Goal: Obtain resource: Download file/media

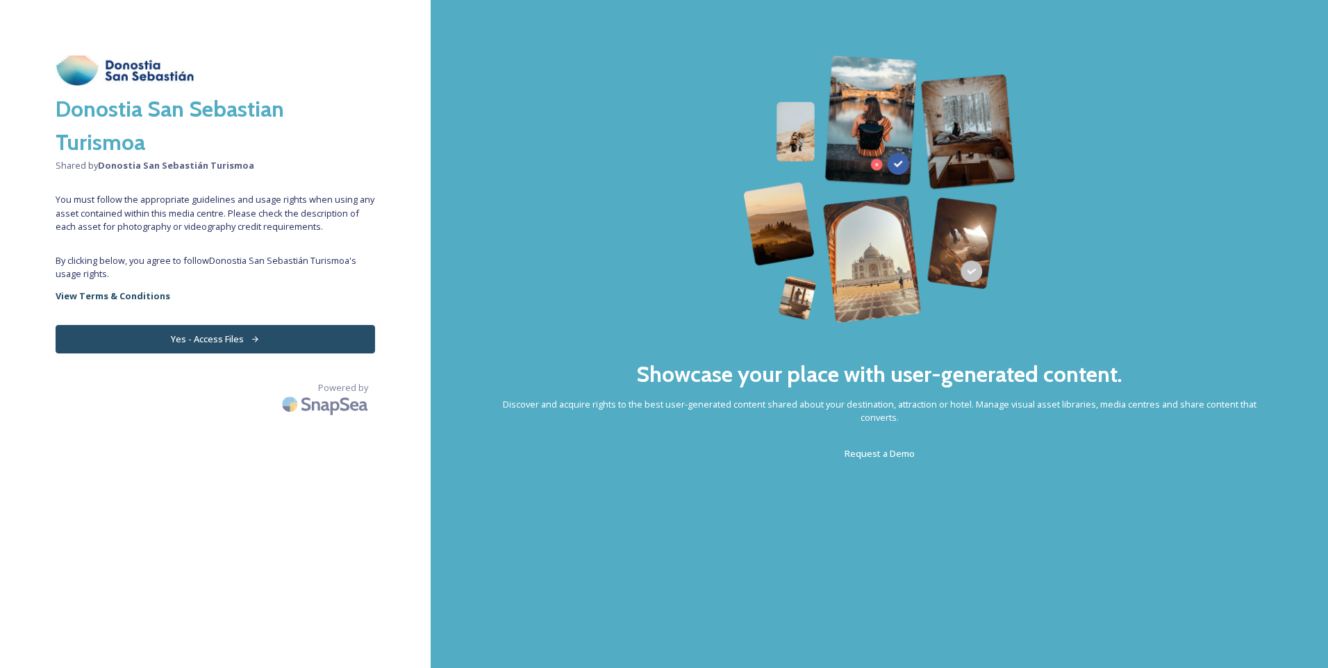
click at [291, 342] on button "Yes - Access Files" at bounding box center [216, 339] width 320 height 28
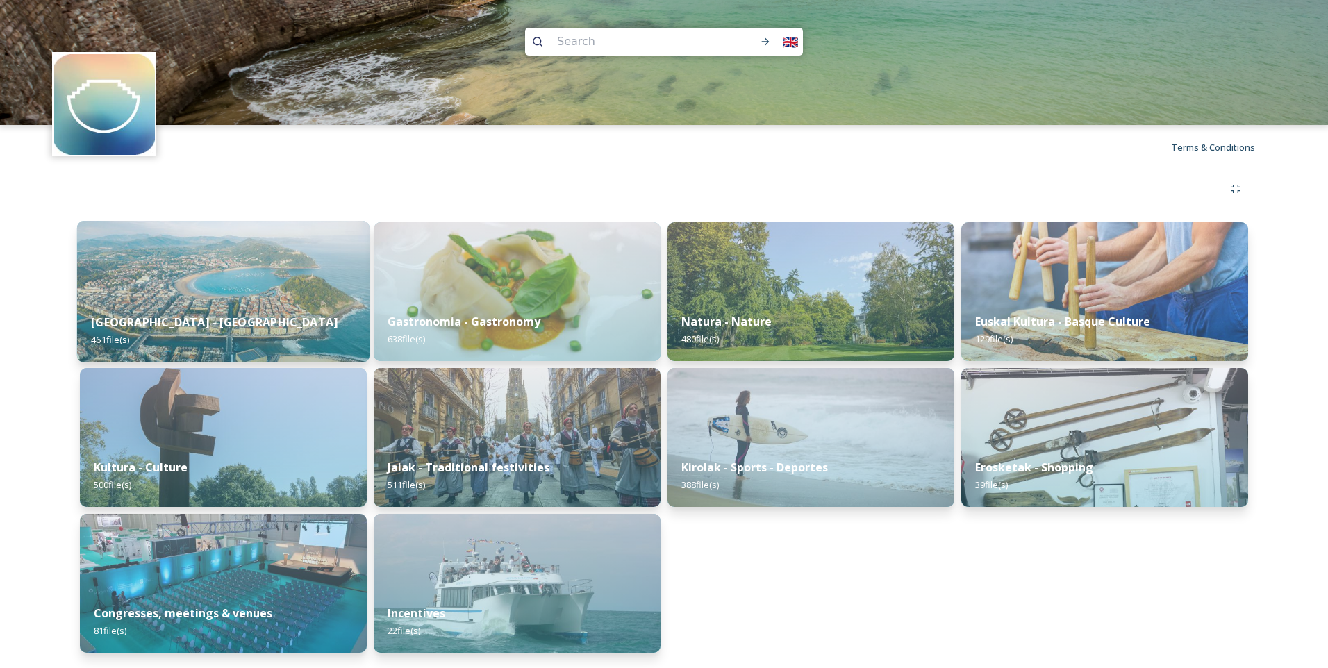
click at [277, 306] on div "[GEOGRAPHIC_DATA] - San Sebastian 461 file(s)" at bounding box center [223, 330] width 292 height 63
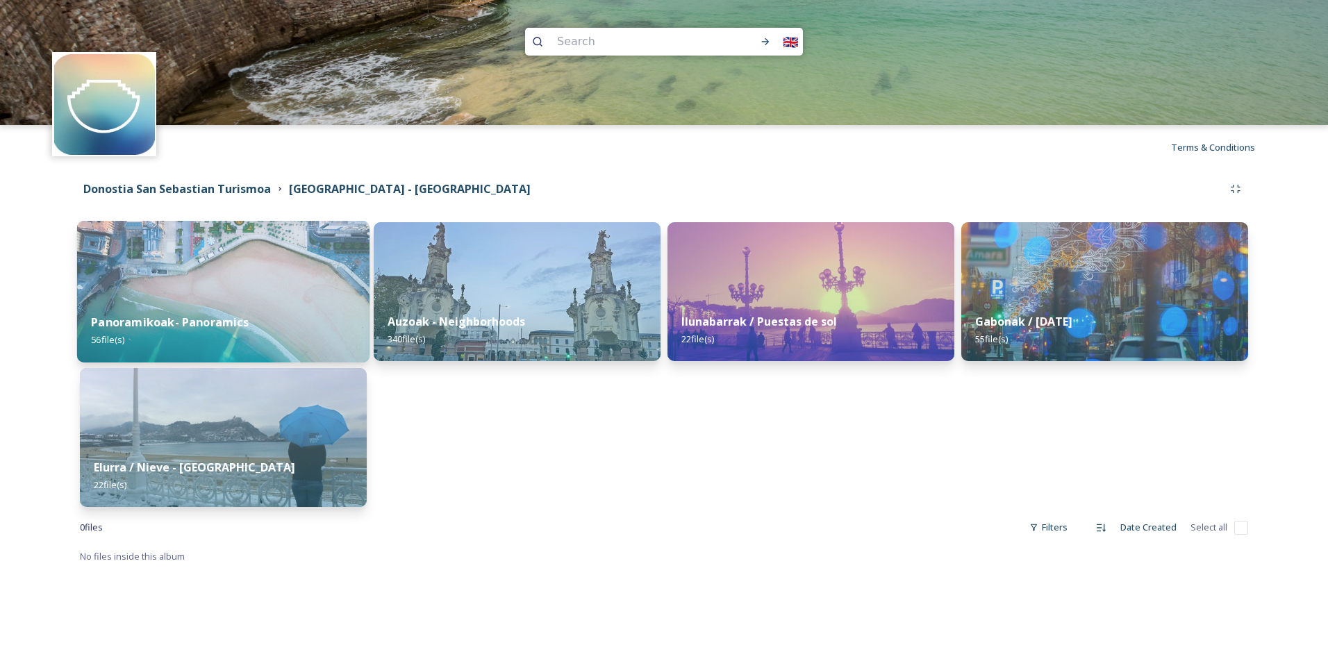
click at [252, 269] on img at bounding box center [223, 292] width 292 height 142
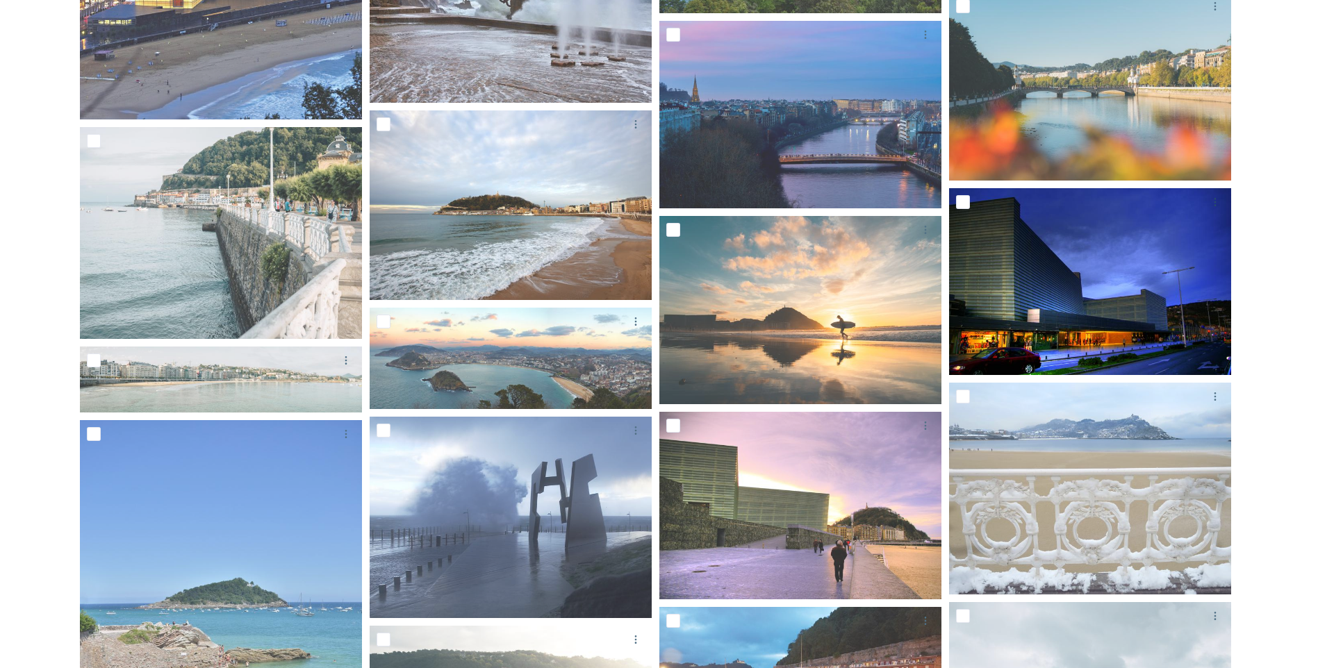
scroll to position [764, 0]
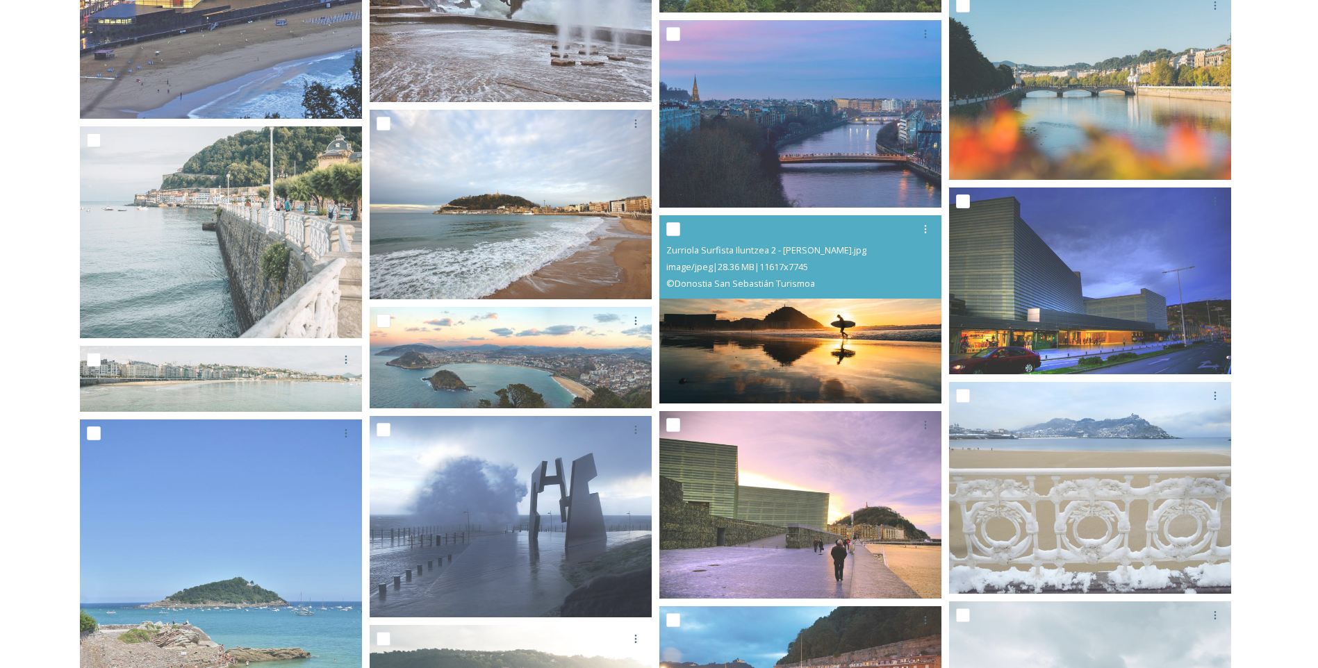
click at [743, 340] on img at bounding box center [800, 309] width 282 height 188
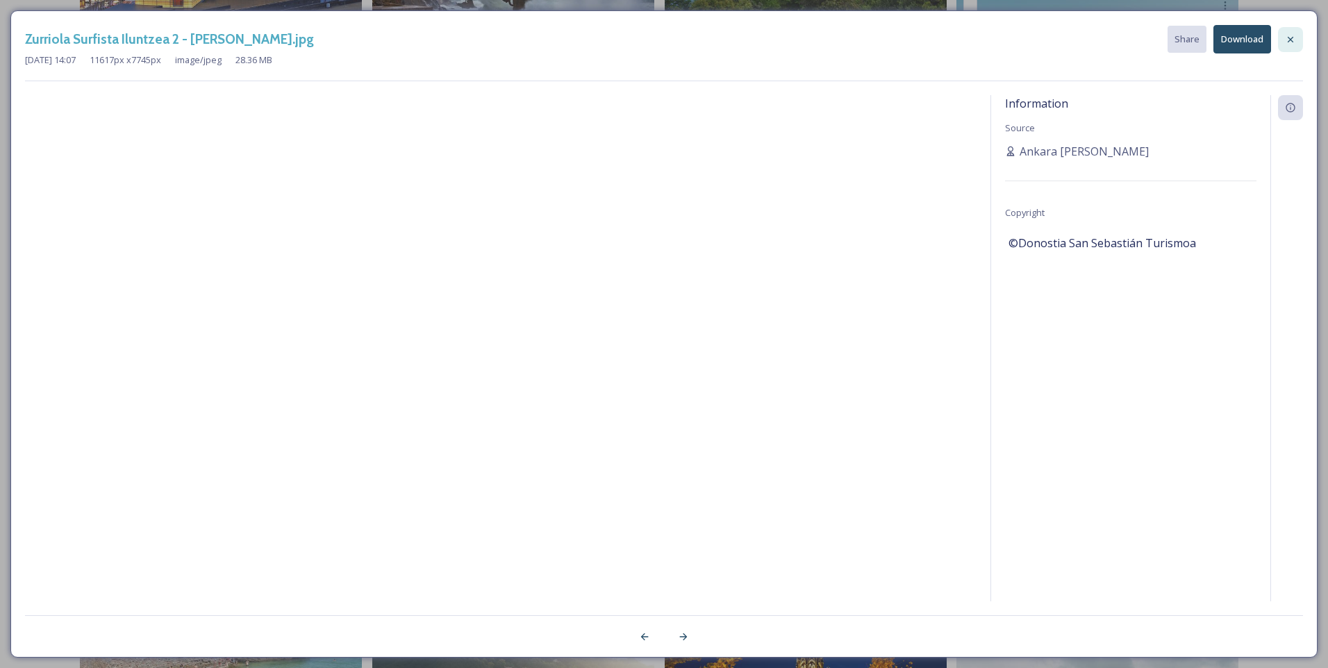
click at [1298, 44] on div at bounding box center [1290, 39] width 25 height 25
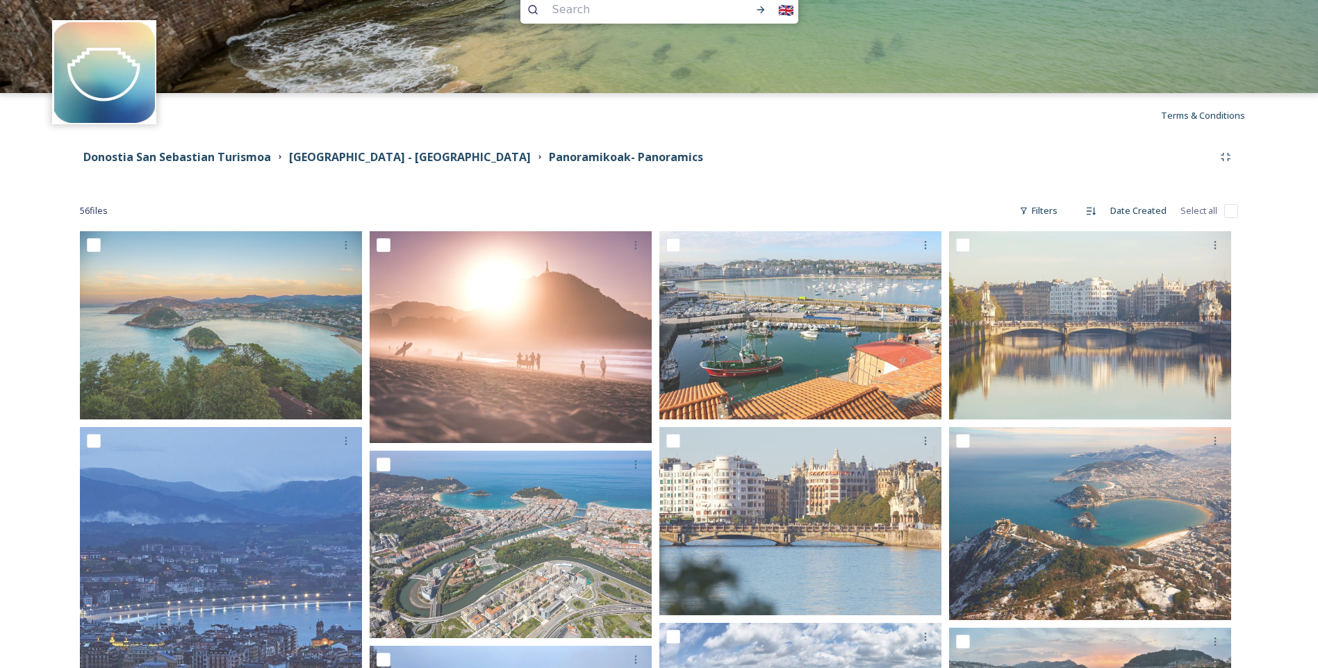
scroll to position [1, 0]
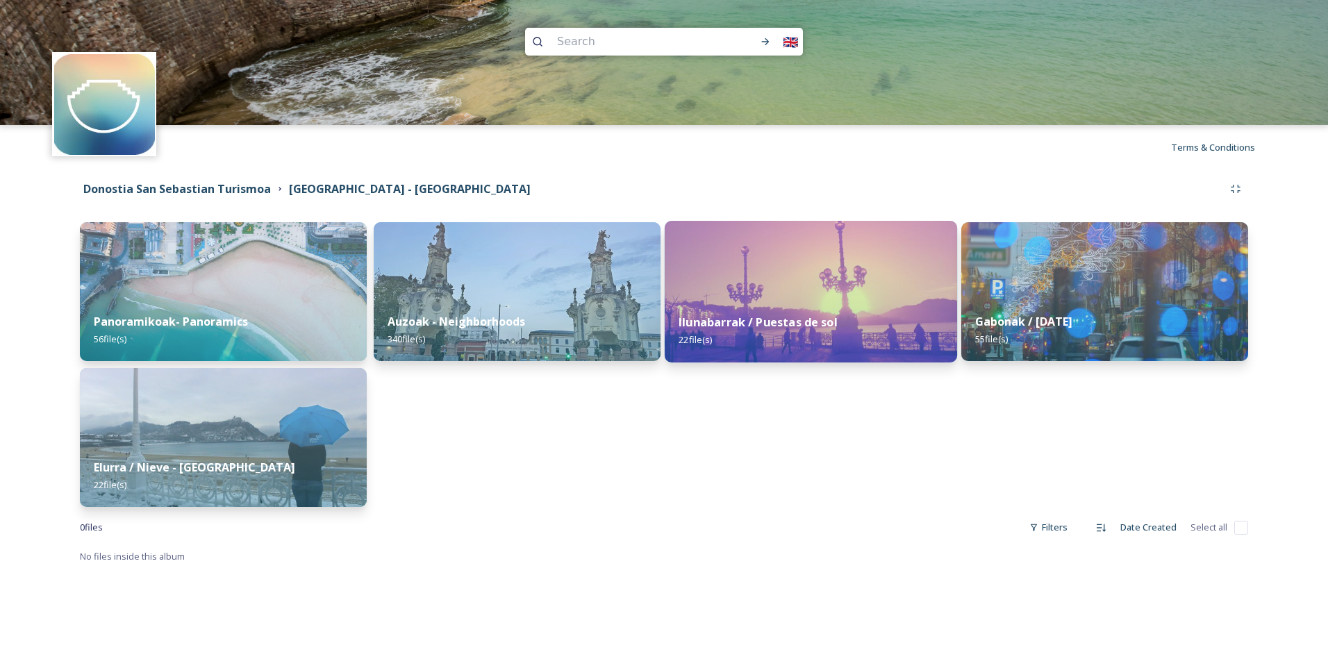
click at [893, 280] on img at bounding box center [811, 292] width 292 height 142
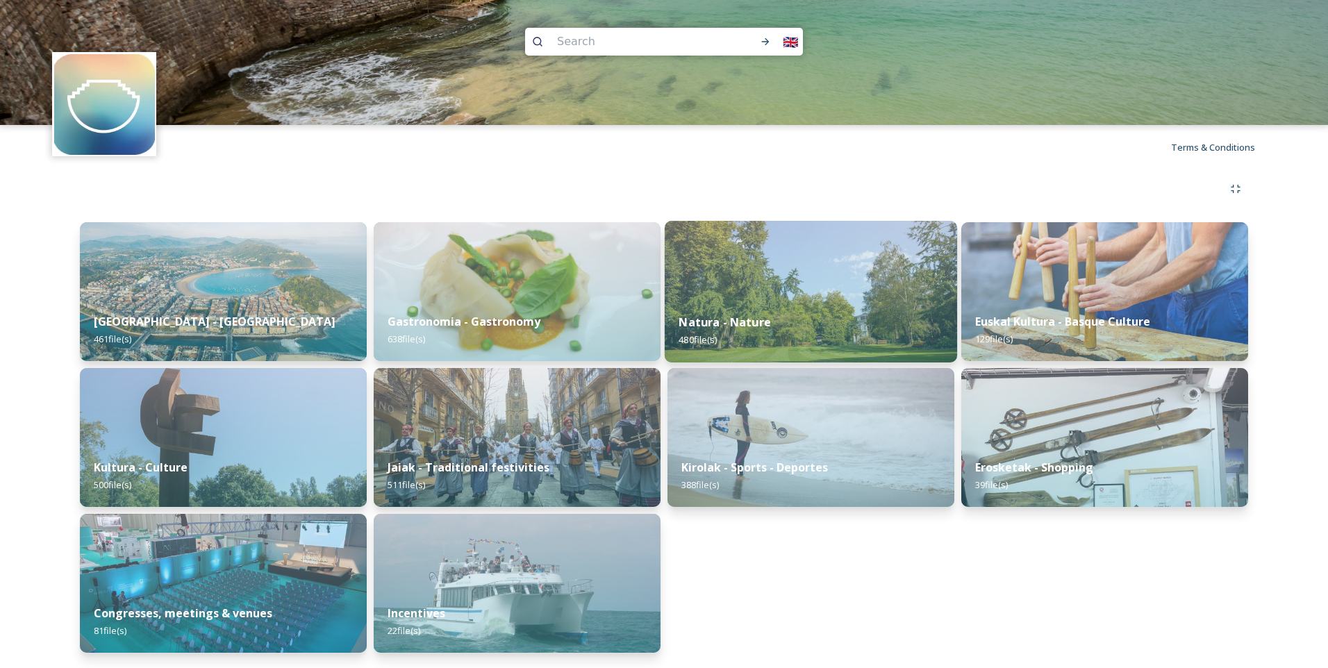
click at [828, 269] on img at bounding box center [811, 292] width 292 height 142
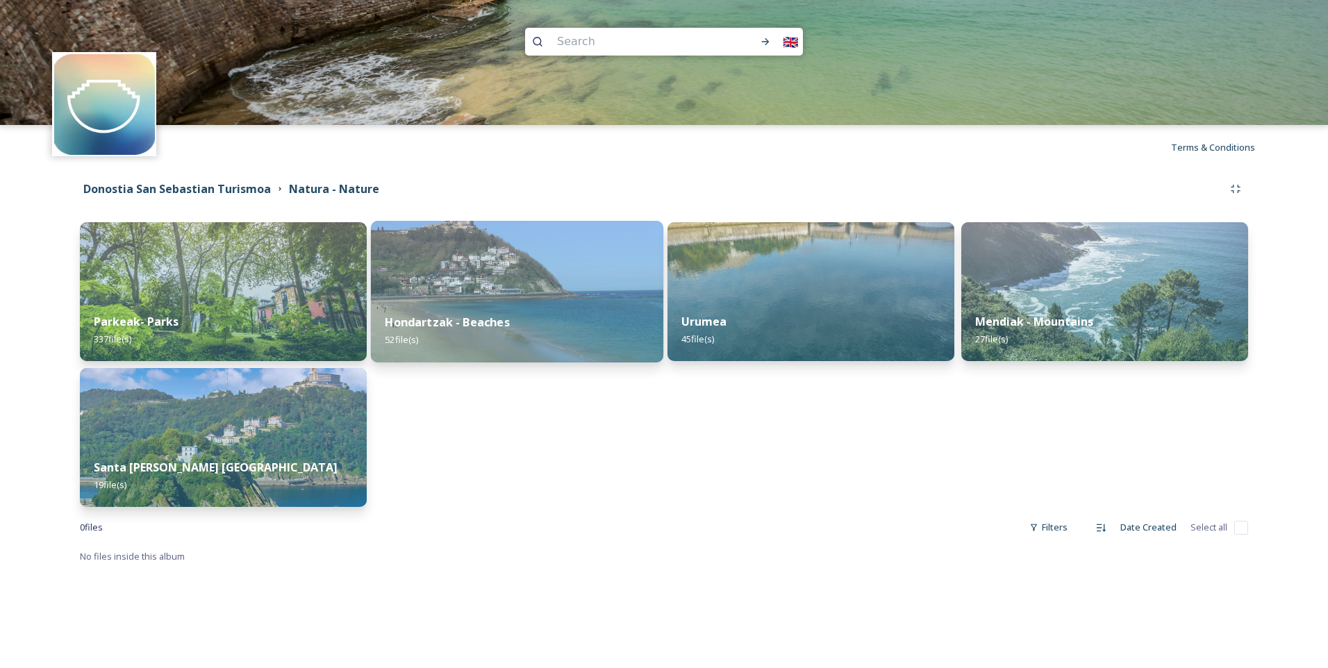
click at [470, 341] on div "Hondartzak - Beaches 52 file(s)" at bounding box center [517, 330] width 292 height 63
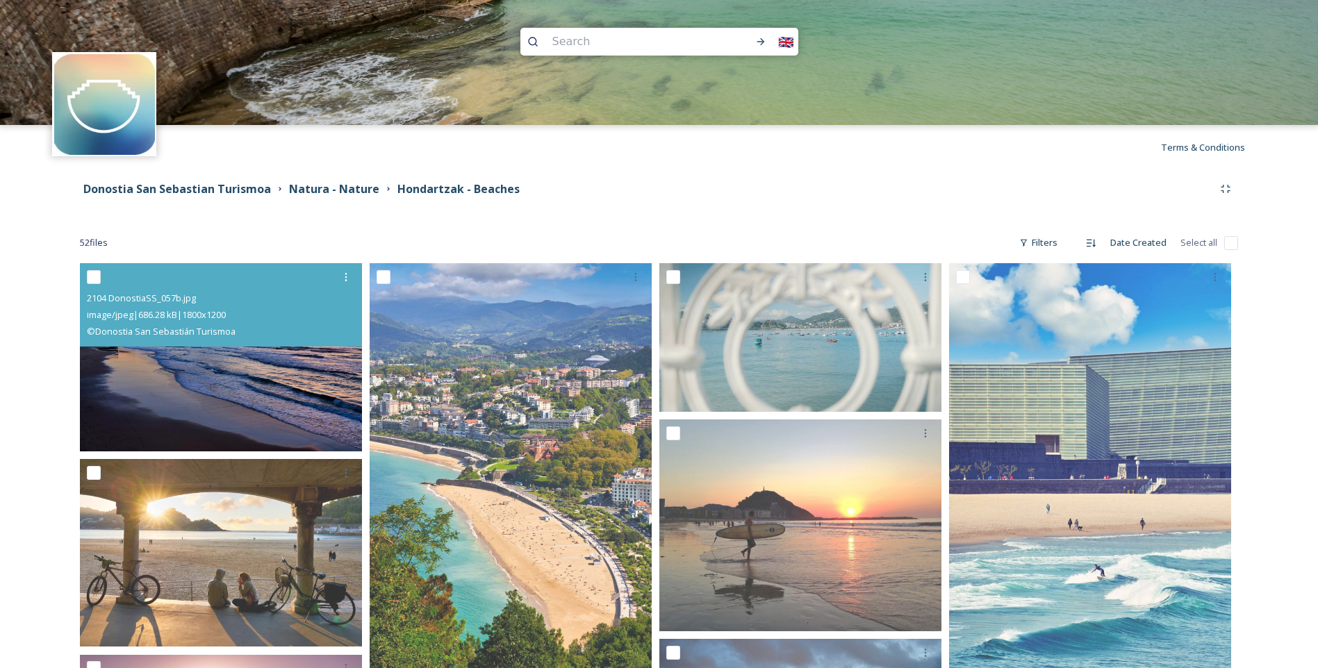
click at [274, 390] on img at bounding box center [221, 357] width 282 height 188
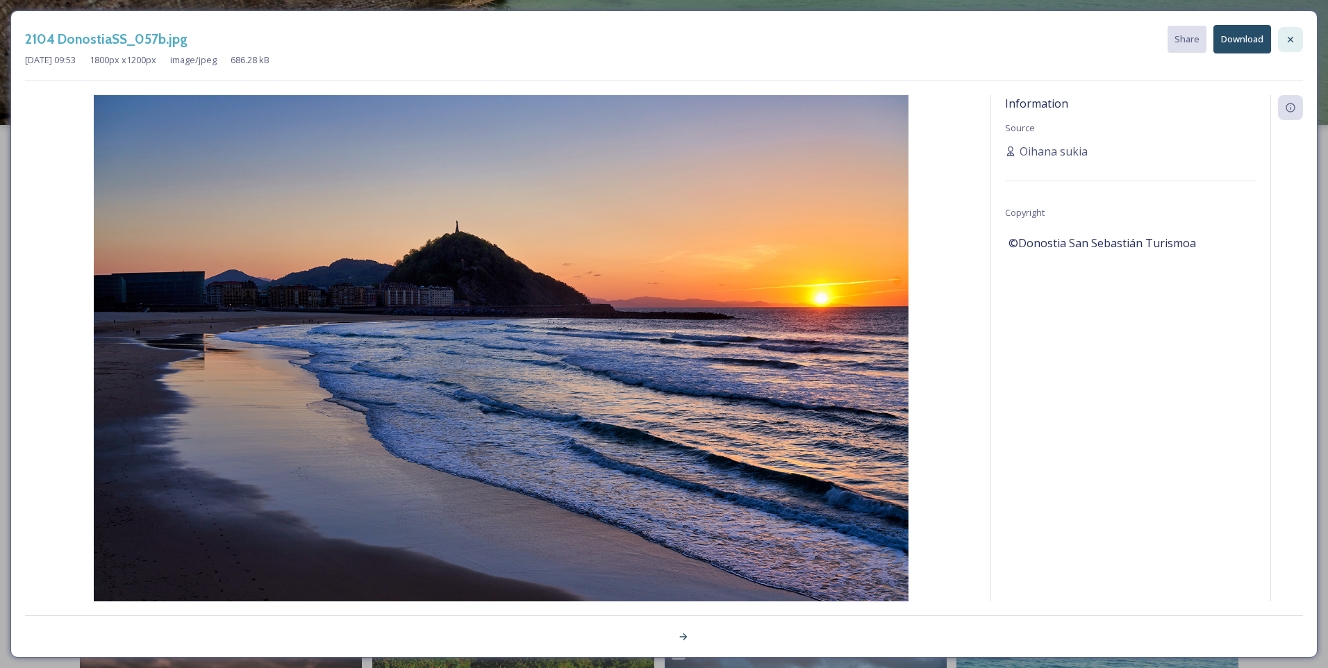
click at [1289, 34] on icon at bounding box center [1290, 39] width 11 height 11
